Goal: Task Accomplishment & Management: Manage account settings

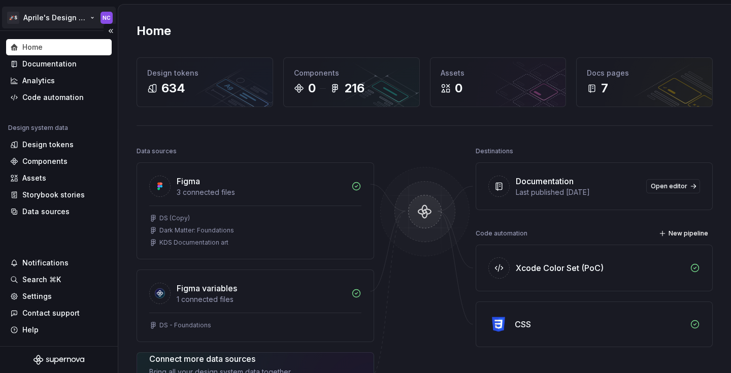
click at [56, 26] on html "🚀S Aprile's Design System NC Home Documentation Analytics Code automation Desig…" at bounding box center [365, 186] width 731 height 373
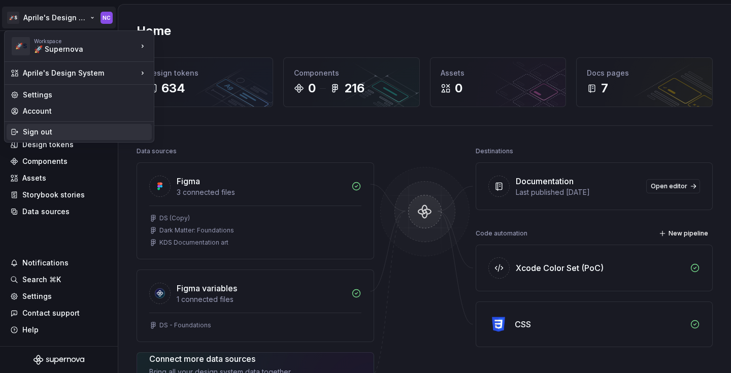
click at [74, 126] on div "Sign out" at bounding box center [79, 132] width 145 height 16
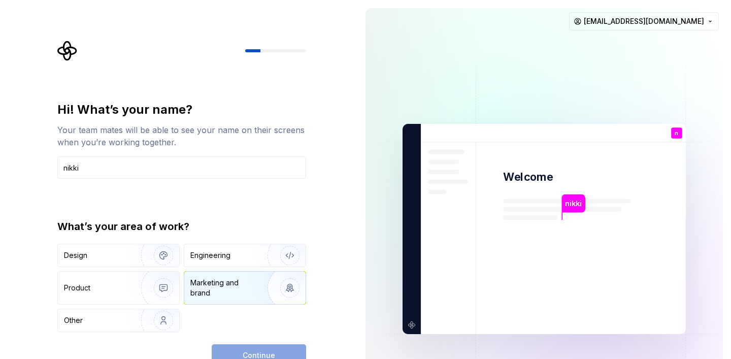
type input "nikki"
click at [205, 301] on div "Marketing and brand" at bounding box center [244, 288] width 121 height 33
click at [257, 345] on button "Continue" at bounding box center [259, 355] width 94 height 22
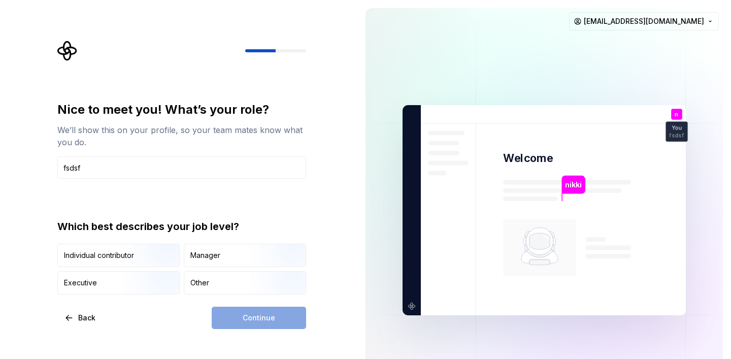
type input "fsdsf"
click at [248, 326] on div "Continue" at bounding box center [259, 318] width 94 height 22
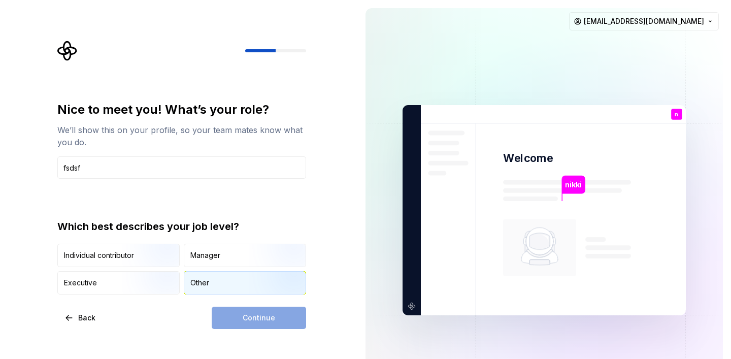
click at [233, 287] on div "Other" at bounding box center [244, 283] width 121 height 22
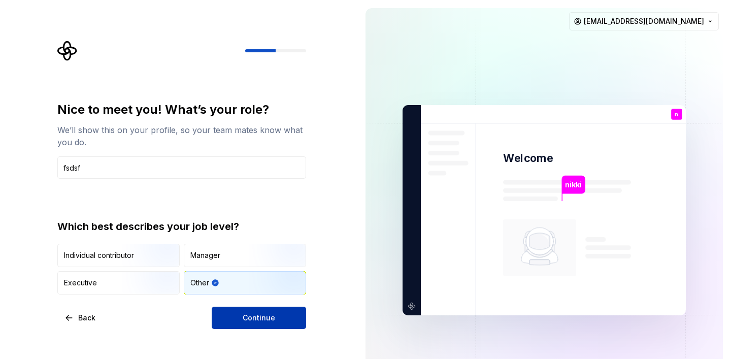
click at [241, 321] on button "Continue" at bounding box center [259, 318] width 94 height 22
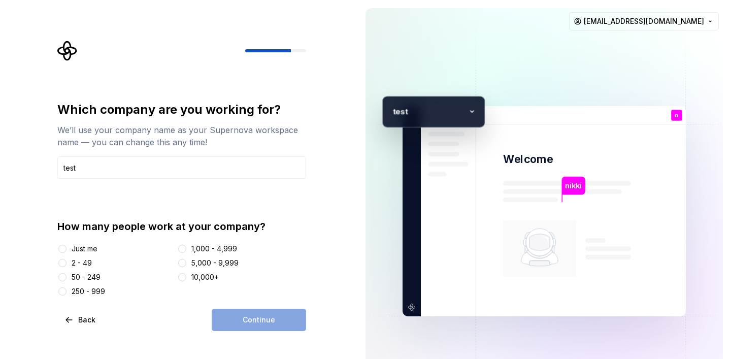
type input "test"
click at [208, 254] on div "Just me 2 - 49 50 - 249 250 - 999 1,000 - 4,999 5,000 - 9,999 10,000+" at bounding box center [181, 270] width 249 height 53
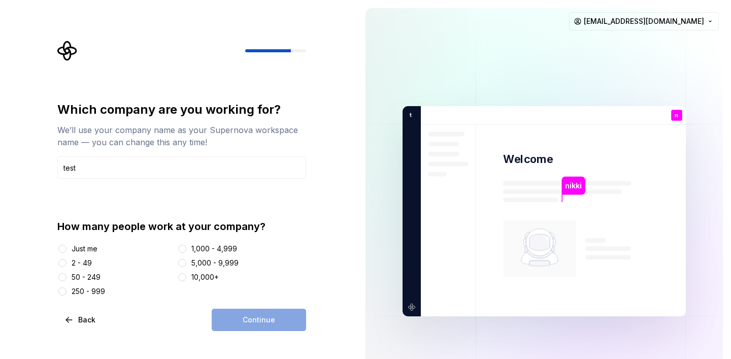
click at [207, 264] on div "5,000 - 9,999" at bounding box center [214, 263] width 47 height 10
click at [186, 264] on button "5,000 - 9,999" at bounding box center [182, 263] width 8 height 8
click at [234, 315] on button "Continue" at bounding box center [259, 320] width 94 height 22
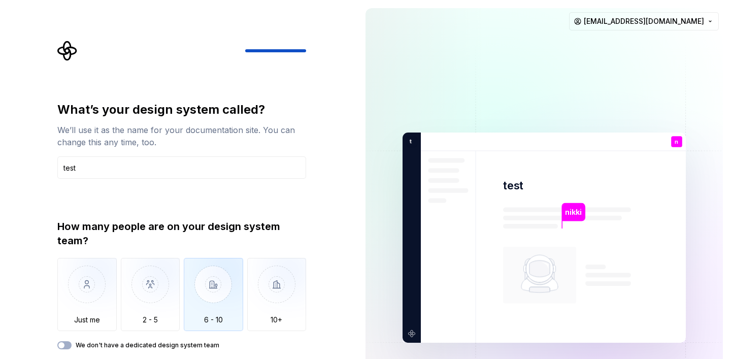
type input "test"
click at [229, 303] on img "button" at bounding box center [213, 292] width 59 height 68
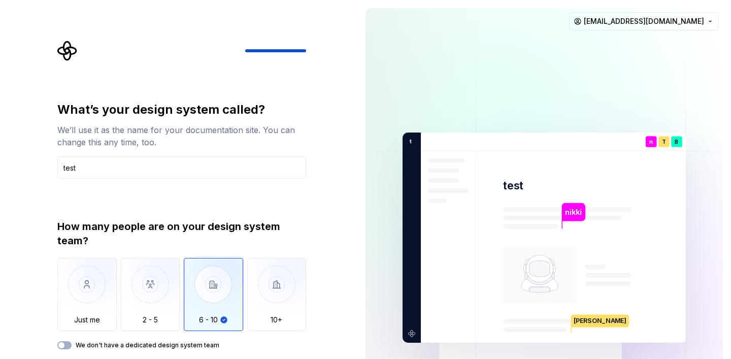
type button "6 - 10"
click at [78, 287] on img "button" at bounding box center [86, 292] width 59 height 68
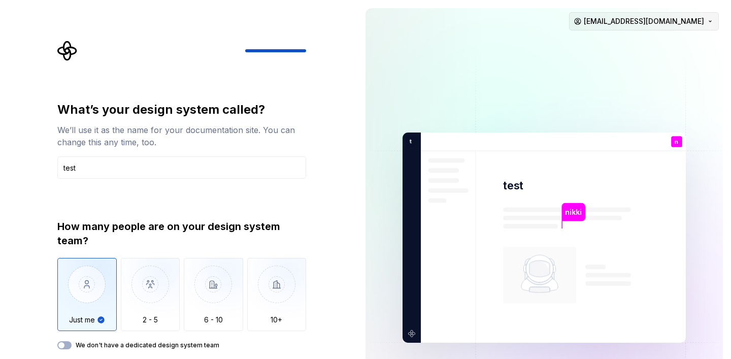
click at [676, 21] on html "What’s your design system called? We’ll use it as the name for your documentati…" at bounding box center [365, 179] width 731 height 359
click at [312, 73] on html "What’s your design system called? We’ll use it as the name for your documentati…" at bounding box center [365, 179] width 731 height 359
click at [60, 47] on icon "Supernova Logo" at bounding box center [66, 50] width 19 height 19
click at [66, 51] on icon "Supernova Logo" at bounding box center [67, 51] width 20 height 20
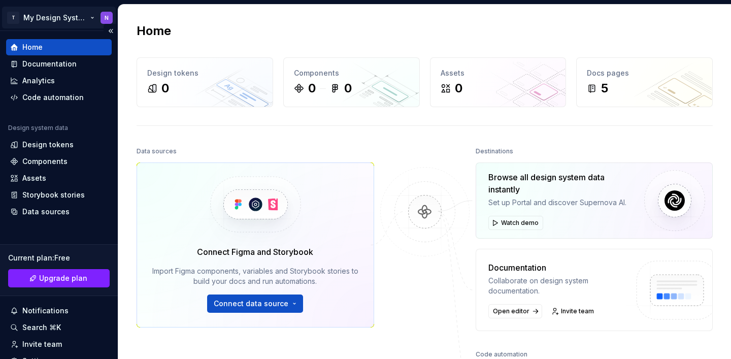
click at [59, 16] on html "T My Design System N Home Documentation Analytics Code automation Design system…" at bounding box center [365, 179] width 731 height 359
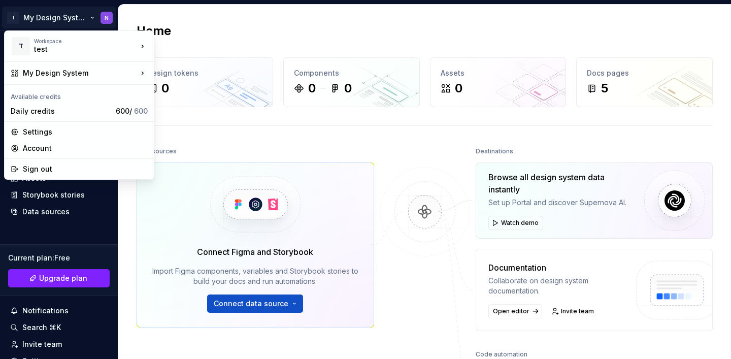
click at [152, 214] on html "T My Design System N Home Documentation Analytics Code automation Design system…" at bounding box center [365, 179] width 731 height 359
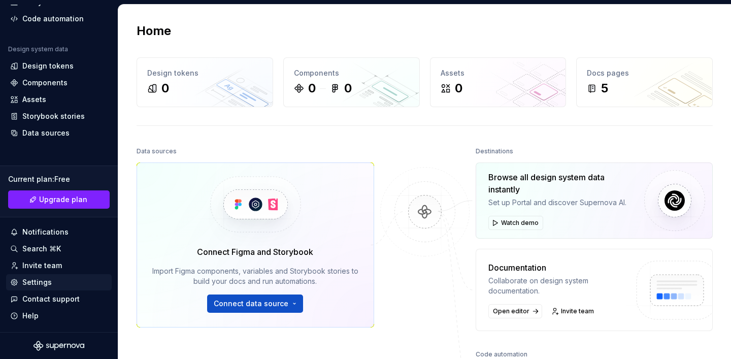
scroll to position [79, 0]
click at [46, 281] on div "Settings" at bounding box center [36, 282] width 29 height 10
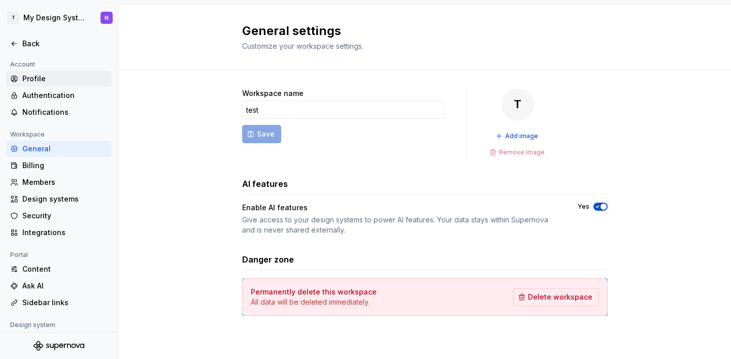
click at [65, 83] on div "Profile" at bounding box center [64, 79] width 85 height 10
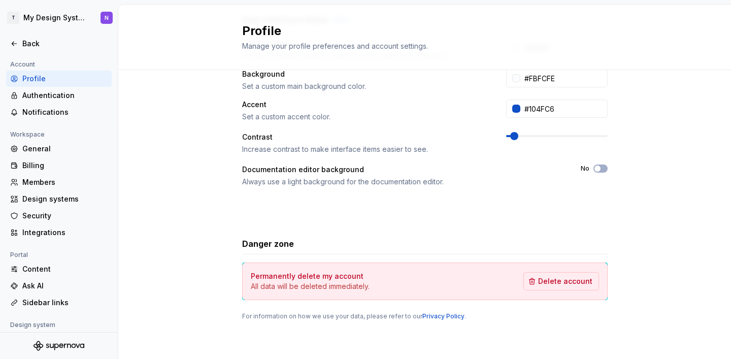
scroll to position [223, 0]
click at [551, 283] on span "Delete account" at bounding box center [565, 281] width 54 height 10
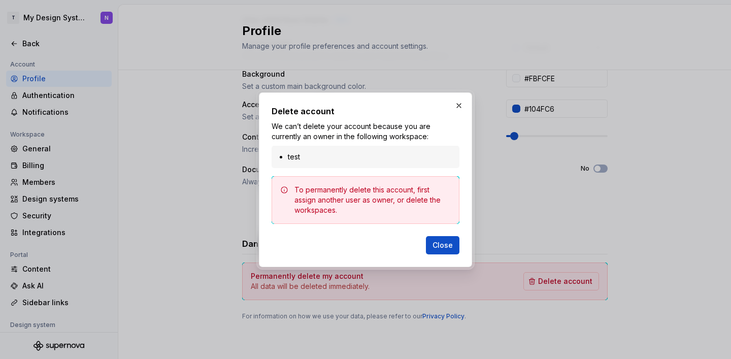
click at [378, 159] on li "test" at bounding box center [371, 157] width 166 height 10
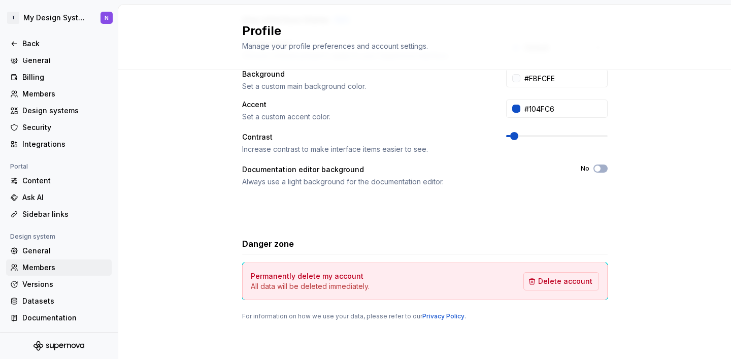
scroll to position [88, 0]
click at [56, 261] on div "Members" at bounding box center [59, 268] width 106 height 16
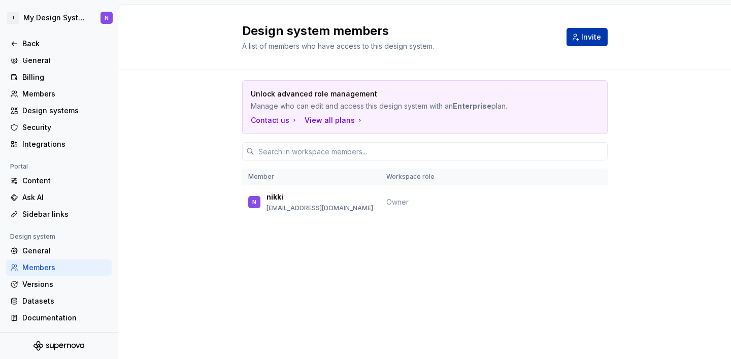
click at [579, 33] on button "Invite" at bounding box center [587, 37] width 41 height 18
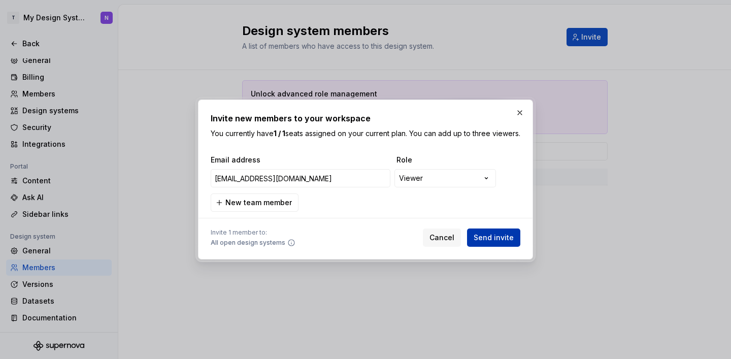
type input "nicolettabudeanu@gmail.com"
click at [515, 243] on button "Send invite" at bounding box center [493, 238] width 53 height 18
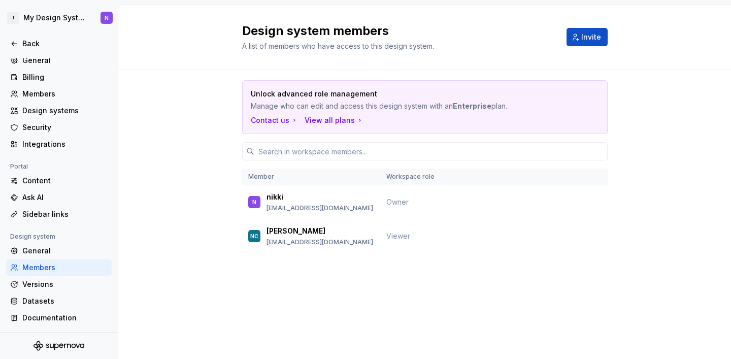
click at [360, 270] on div "Unlock advanced role management Manage who can edit and access this design syst…" at bounding box center [425, 180] width 366 height 221
click at [574, 209] on td at bounding box center [527, 202] width 159 height 34
click at [584, 190] on td at bounding box center [527, 202] width 159 height 34
click at [585, 204] on td at bounding box center [527, 202] width 159 height 34
click at [24, 277] on div "Versions" at bounding box center [59, 284] width 106 height 16
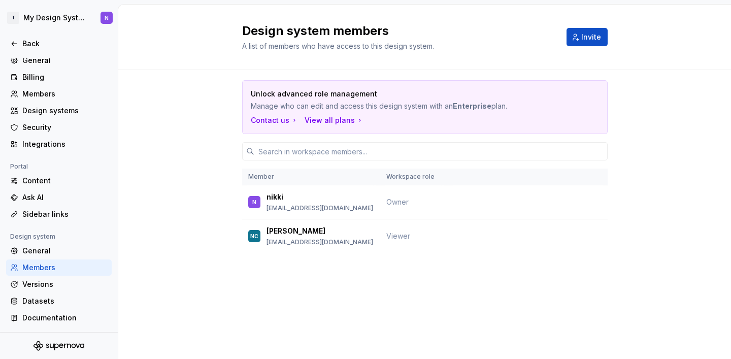
click at [26, 271] on div "Members" at bounding box center [64, 268] width 85 height 10
click at [34, 249] on div "General" at bounding box center [64, 251] width 85 height 10
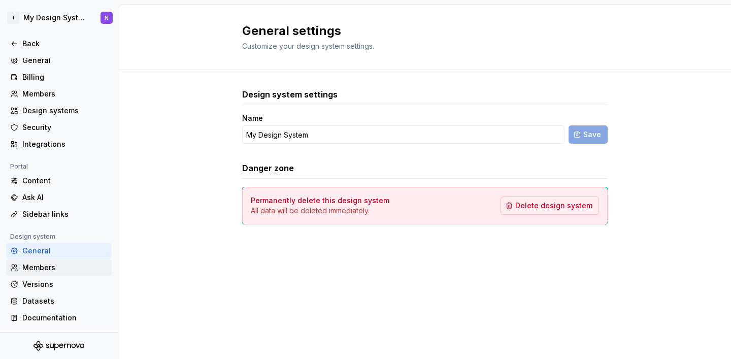
click at [45, 263] on div "Members" at bounding box center [64, 268] width 85 height 10
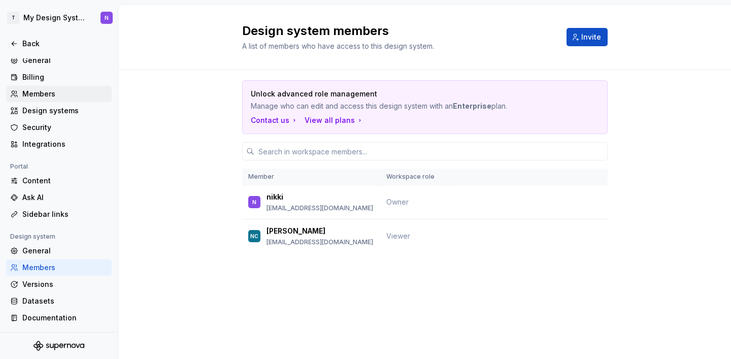
click at [47, 91] on div "Members" at bounding box center [64, 94] width 85 height 10
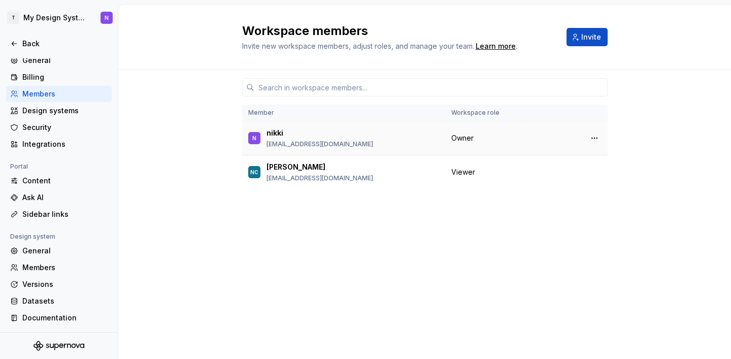
click at [586, 137] on div at bounding box center [565, 138] width 73 height 14
click at [591, 141] on button "button" at bounding box center [595, 138] width 14 height 14
click at [585, 160] on div "Transfer ownership" at bounding box center [542, 158] width 107 height 10
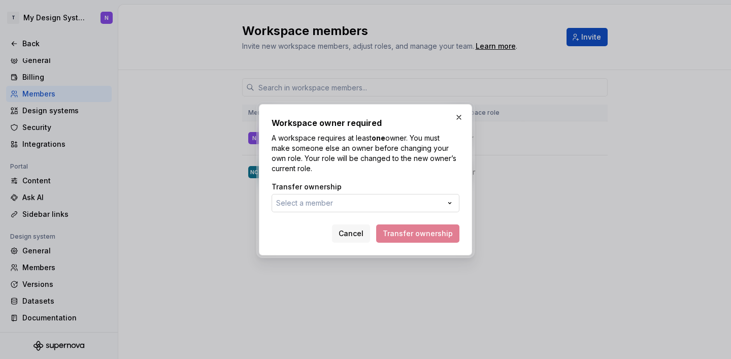
click at [381, 204] on button "Select a member" at bounding box center [366, 203] width 188 height 18
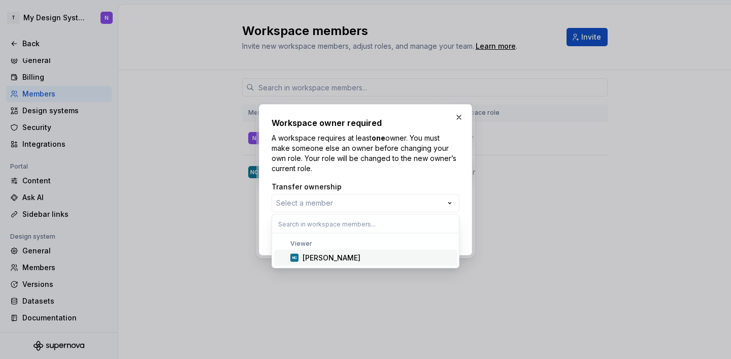
click at [360, 244] on div "Viewer" at bounding box center [365, 244] width 183 height 8
click at [360, 257] on div "Nicoleta Craciun" at bounding box center [378, 258] width 150 height 10
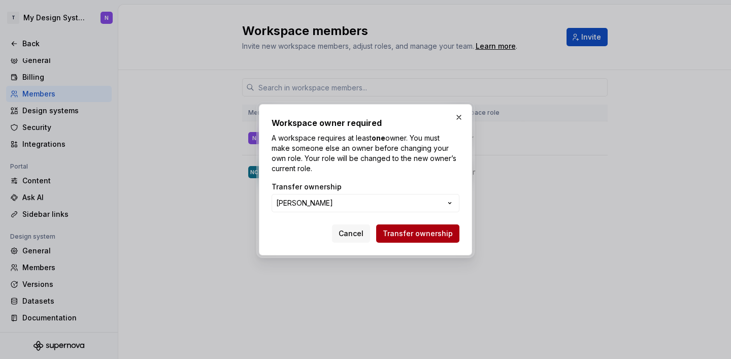
click at [422, 230] on span "Transfer ownership" at bounding box center [418, 234] width 70 height 10
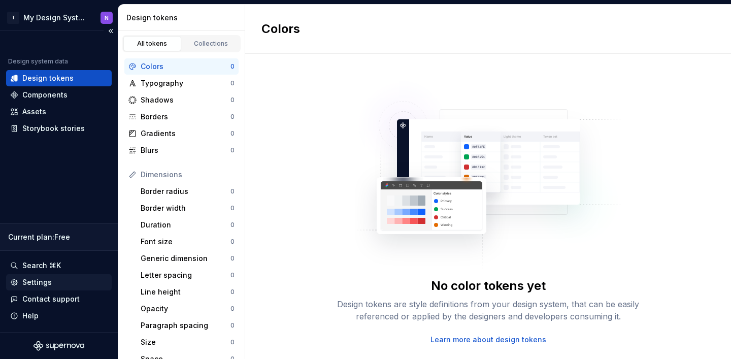
click at [35, 288] on div "Settings" at bounding box center [59, 282] width 106 height 16
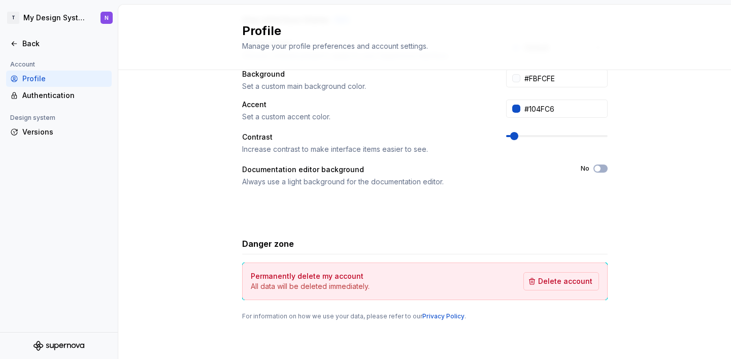
scroll to position [223, 0]
click at [544, 281] on span "Delete account" at bounding box center [565, 281] width 54 height 10
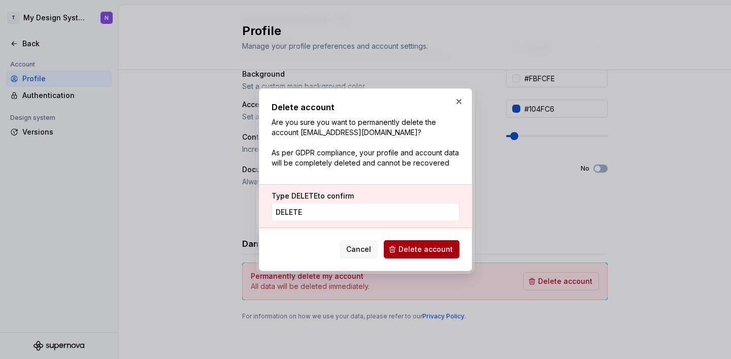
type input "DELETE"
click at [445, 253] on span "Delete account" at bounding box center [426, 249] width 54 height 10
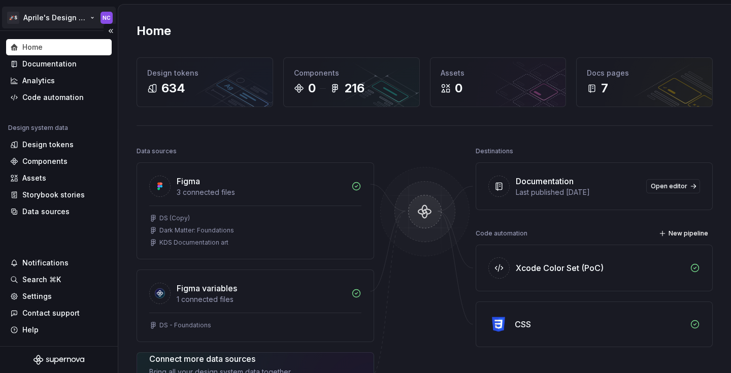
click at [57, 13] on html "🚀S Aprile's Design System NC Home Documentation Analytics Code automation Desig…" at bounding box center [365, 186] width 731 height 373
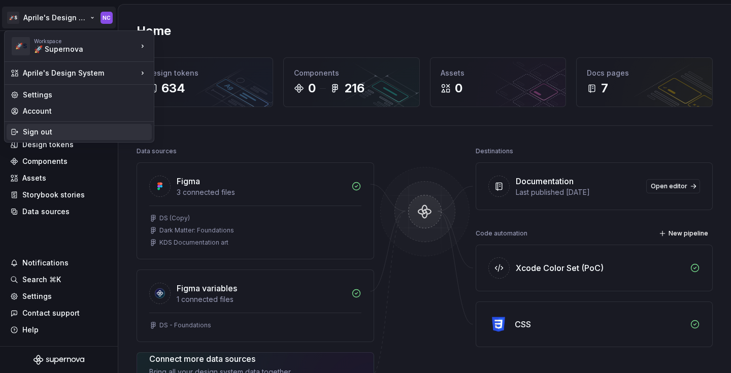
click at [48, 138] on div "Sign out" at bounding box center [79, 132] width 145 height 16
